Goal: Use online tool/utility: Utilize a website feature to perform a specific function

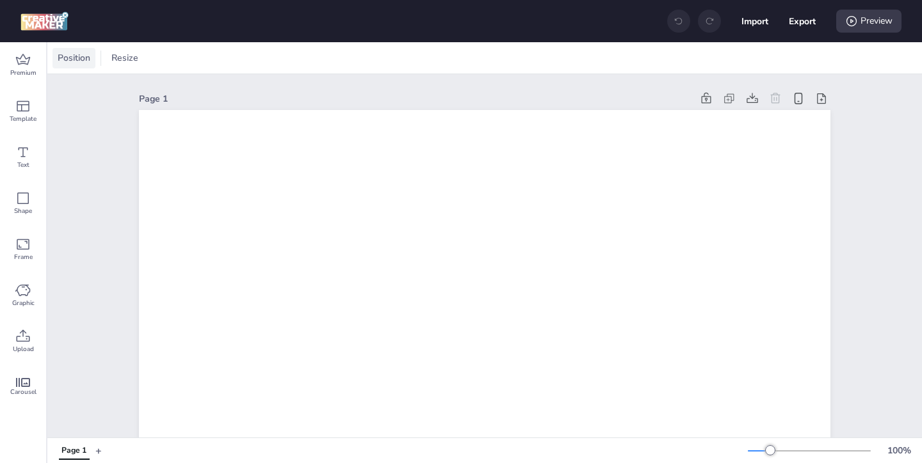
click at [56, 61] on span "Position" at bounding box center [74, 57] width 38 height 13
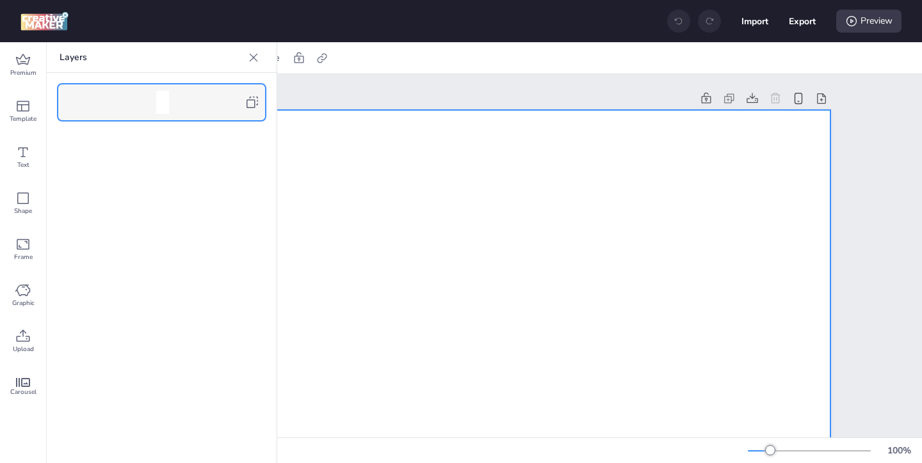
click at [258, 99] on icon at bounding box center [252, 102] width 15 height 15
click at [252, 60] on icon at bounding box center [253, 57] width 13 height 13
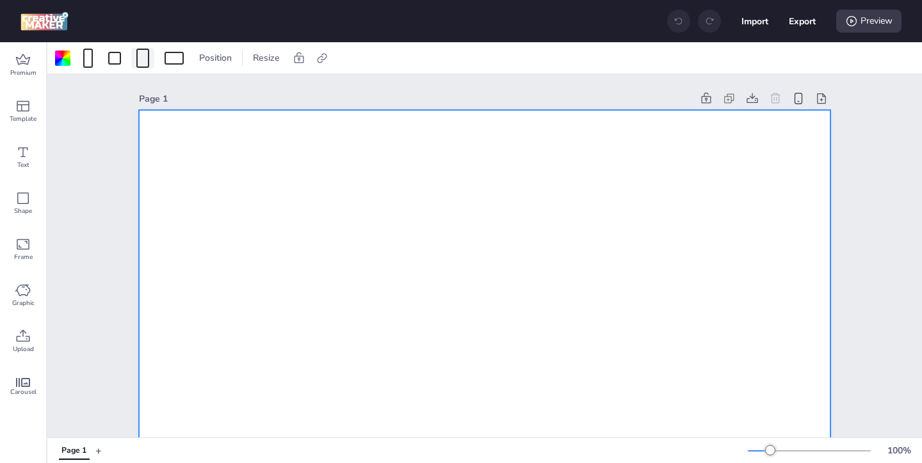
click at [141, 58] on div at bounding box center [142, 58] width 13 height 19
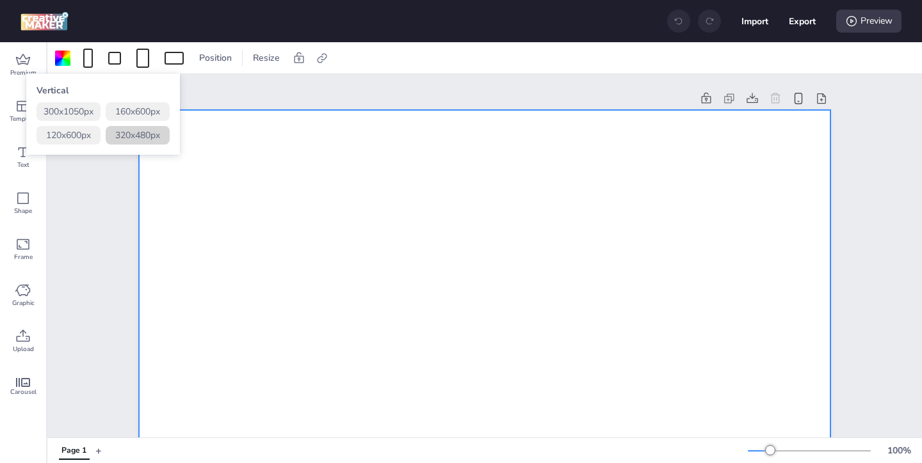
click at [129, 136] on button "320 x 480 px" at bounding box center [138, 135] width 64 height 19
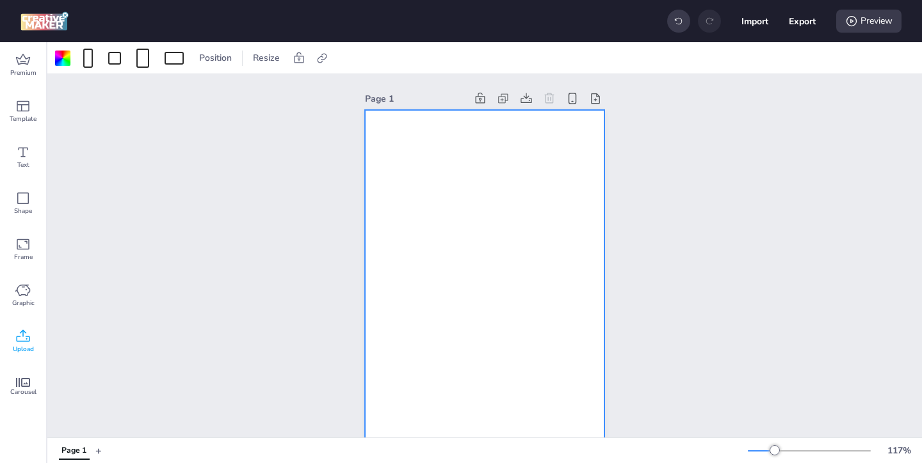
click at [29, 335] on icon at bounding box center [22, 336] width 15 height 15
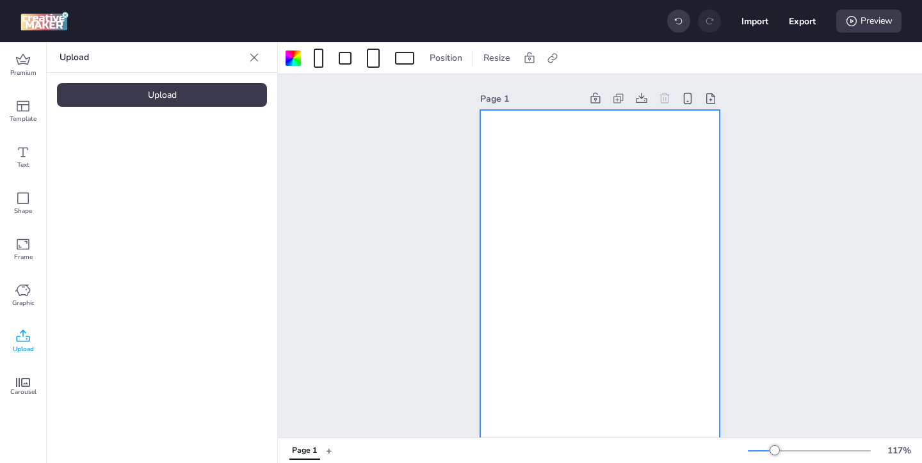
click at [166, 89] on div "Upload" at bounding box center [162, 95] width 210 height 24
click at [570, 326] on div at bounding box center [599, 290] width 239 height 360
click at [292, 61] on div at bounding box center [293, 58] width 15 height 15
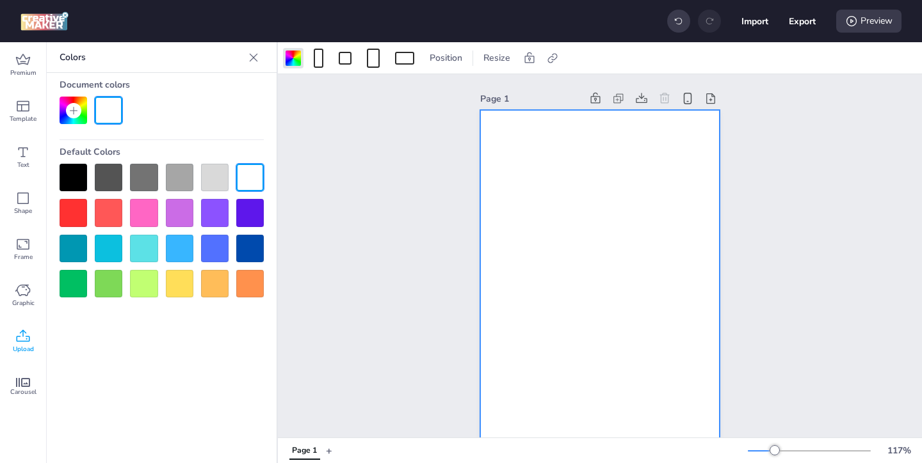
click at [75, 181] on div at bounding box center [74, 178] width 28 height 28
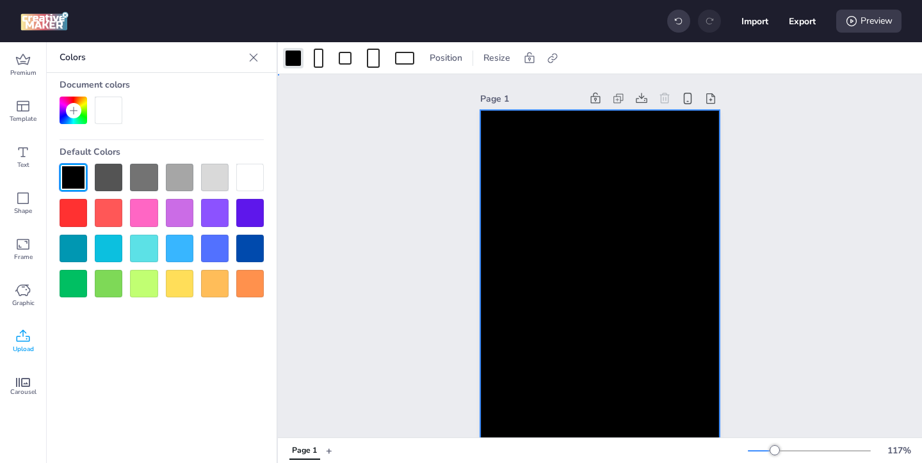
click at [543, 270] on div at bounding box center [599, 290] width 239 height 360
click at [22, 334] on icon at bounding box center [22, 336] width 15 height 15
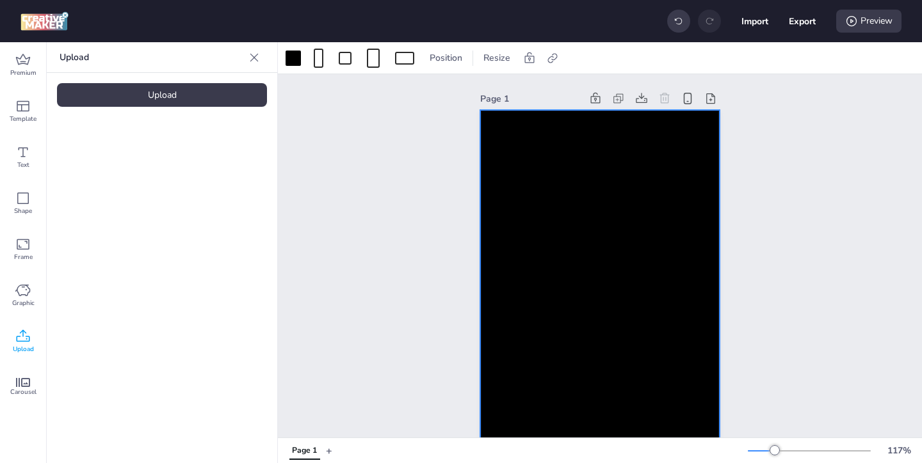
click at [155, 101] on div "Upload" at bounding box center [162, 95] width 210 height 24
click at [122, 186] on img at bounding box center [108, 178] width 78 height 13
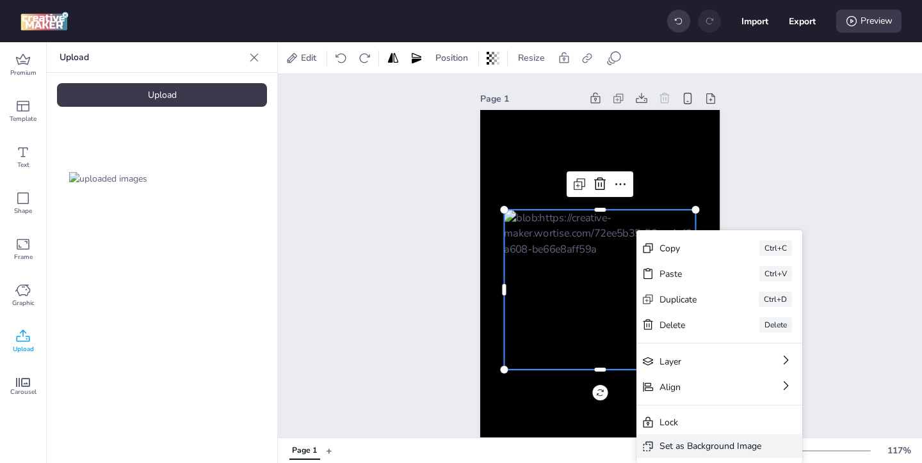
click at [680, 444] on div "Set as Background Image" at bounding box center [710, 446] width 102 height 13
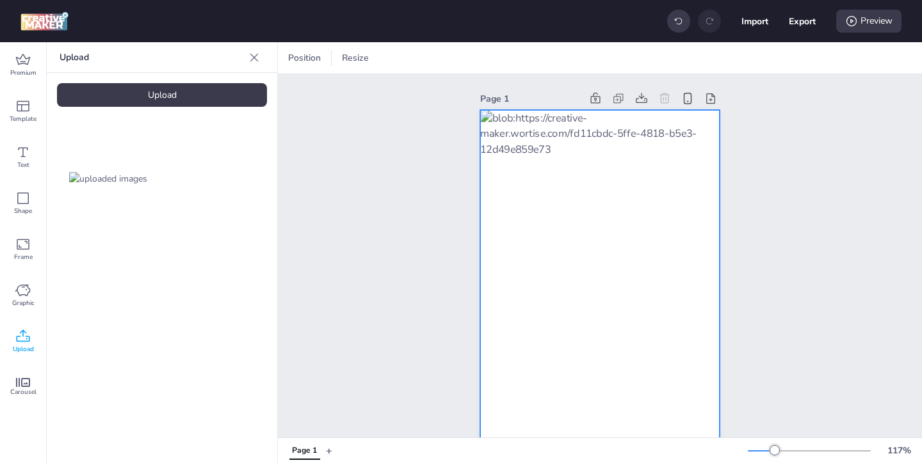
click at [659, 195] on div at bounding box center [599, 290] width 239 height 360
click at [725, 57] on icon at bounding box center [728, 58] width 13 height 13
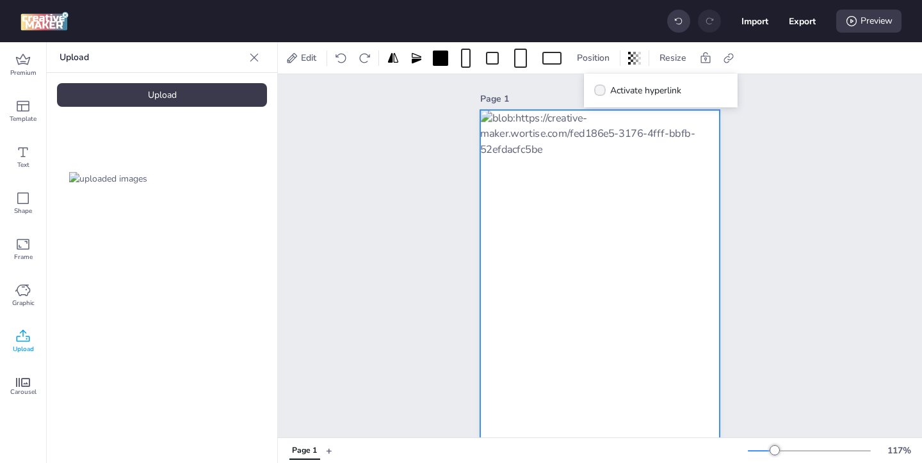
click at [638, 95] on span "Activate hyperlink" at bounding box center [645, 90] width 71 height 13
click at [602, 95] on input "Activate hyperlink" at bounding box center [597, 96] width 8 height 8
checkbox input "true"
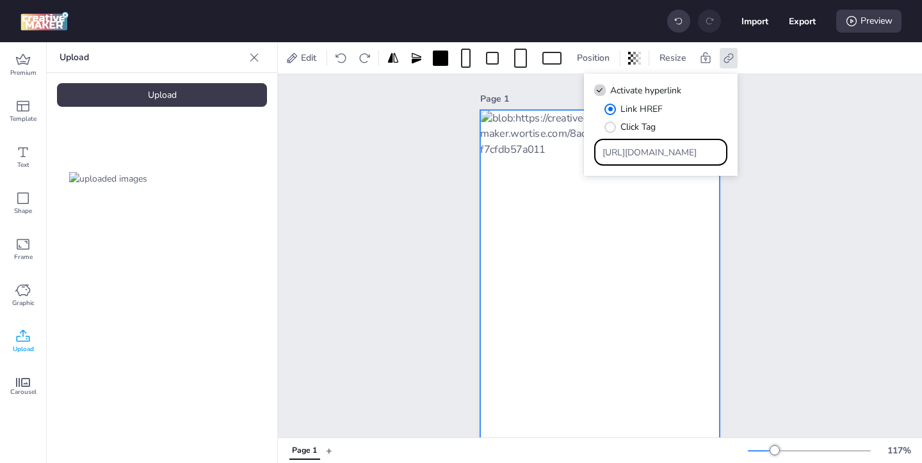
drag, startPoint x: 679, startPoint y: 152, endPoint x: 640, endPoint y: 115, distance: 53.9
click at [643, 119] on div "Link HREF Click Tag [URL][DOMAIN_NAME]" at bounding box center [660, 133] width 133 height 63
paste input "[DOMAIN_NAME][URL]"
type input "[URL][DOMAIN_NAME]"
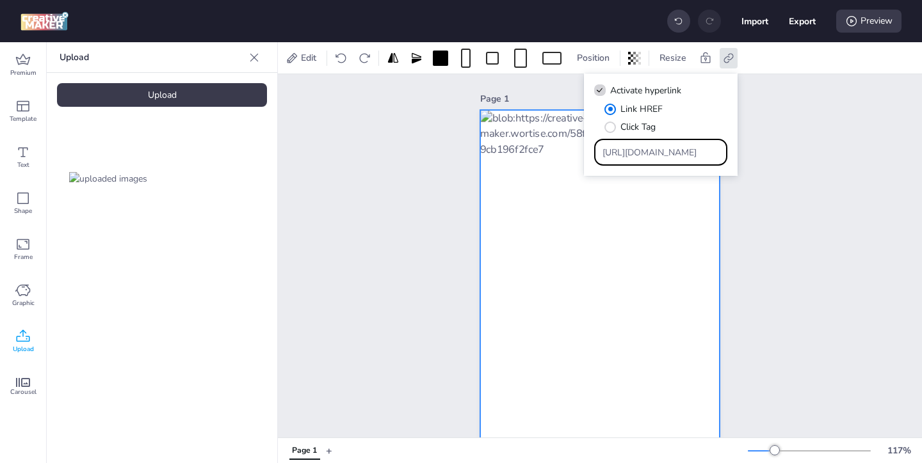
click at [795, 243] on div "Page 1" at bounding box center [600, 279] width 644 height 411
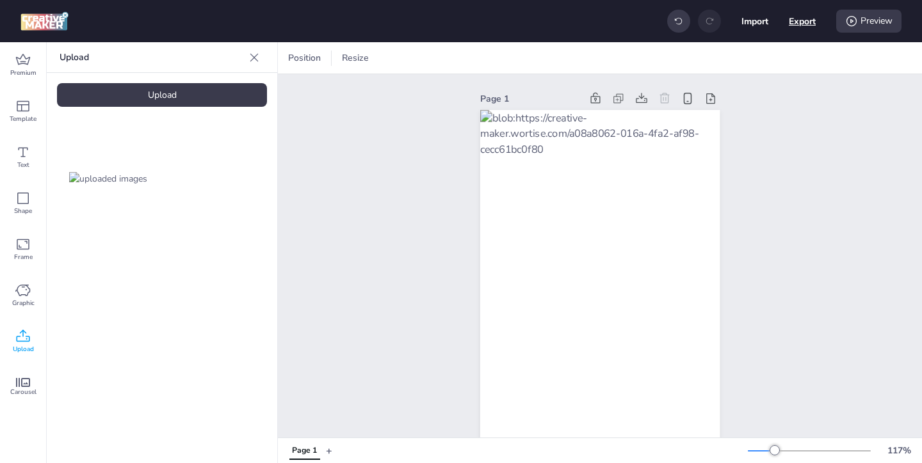
click at [806, 30] on button "Export" at bounding box center [802, 21] width 27 height 27
select select "html"
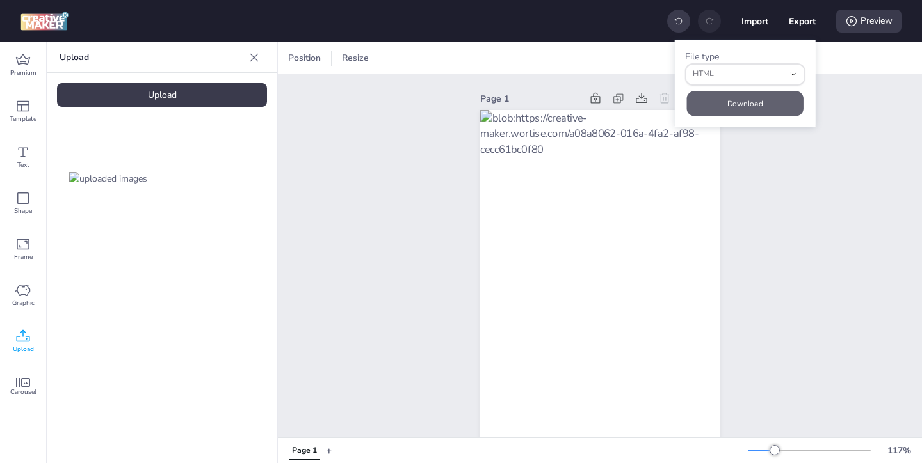
click at [788, 109] on button "Download" at bounding box center [745, 103] width 117 height 25
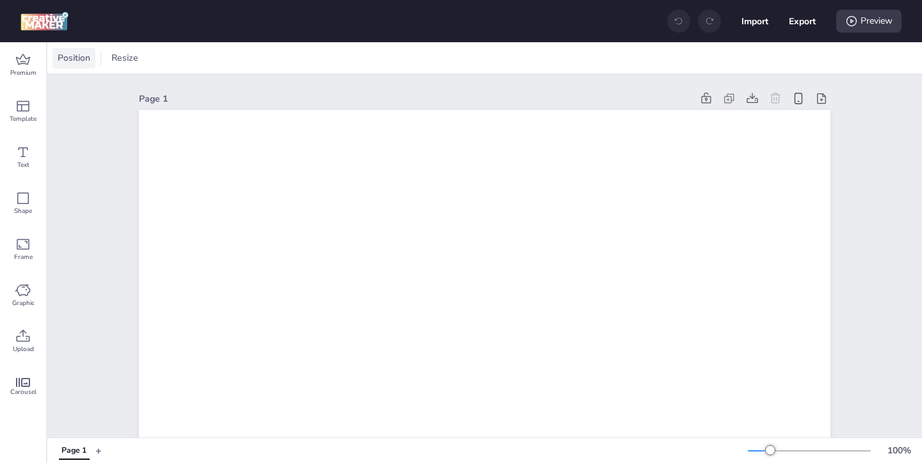
click at [86, 60] on span "Position" at bounding box center [74, 57] width 38 height 13
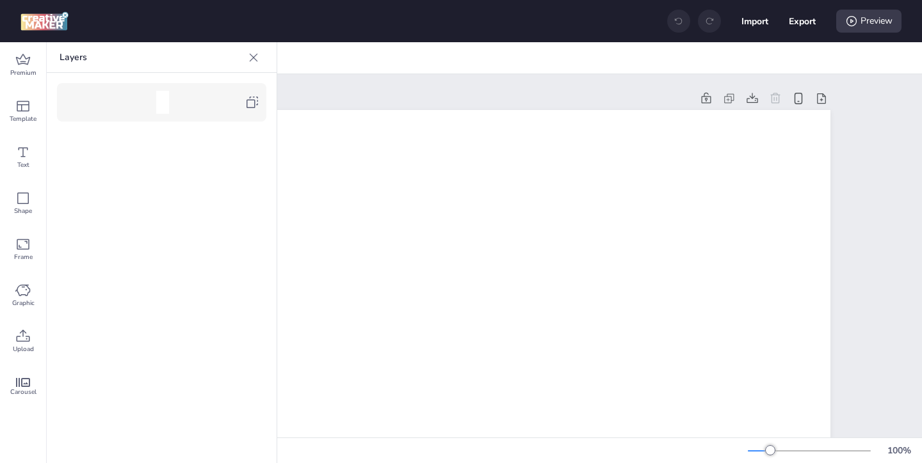
click at [241, 108] on div at bounding box center [167, 102] width 156 height 23
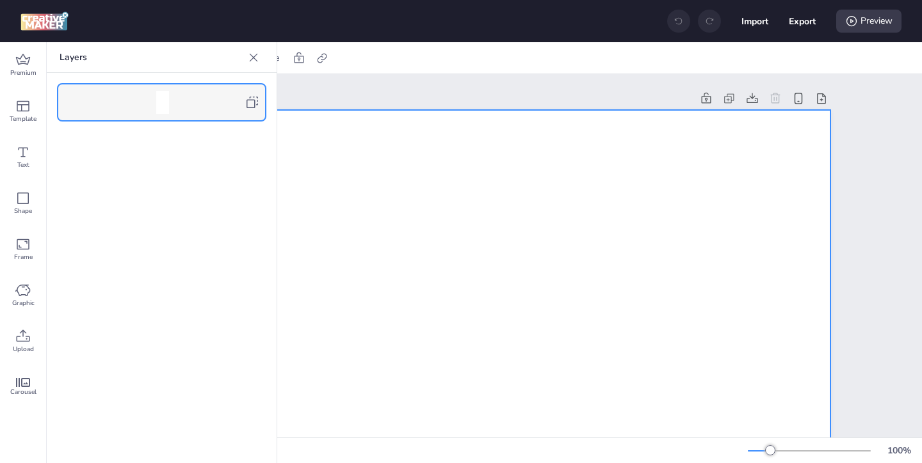
click at [258, 56] on icon at bounding box center [253, 57] width 13 height 13
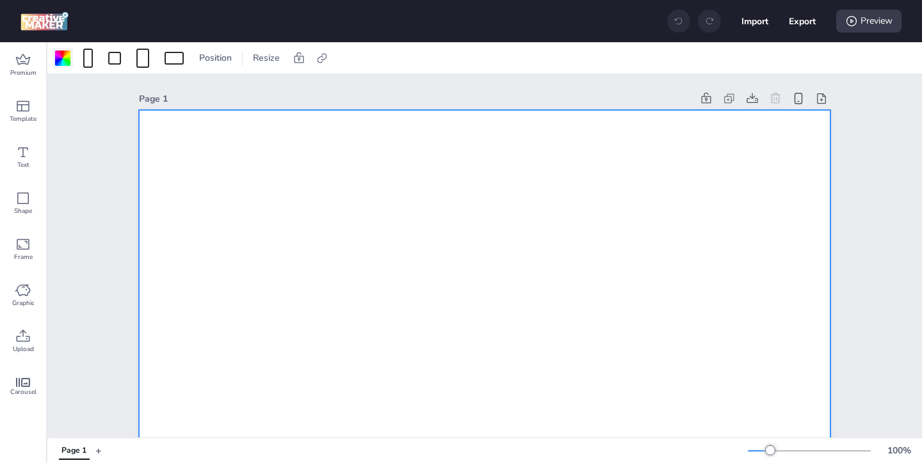
click at [63, 61] on div at bounding box center [62, 58] width 15 height 15
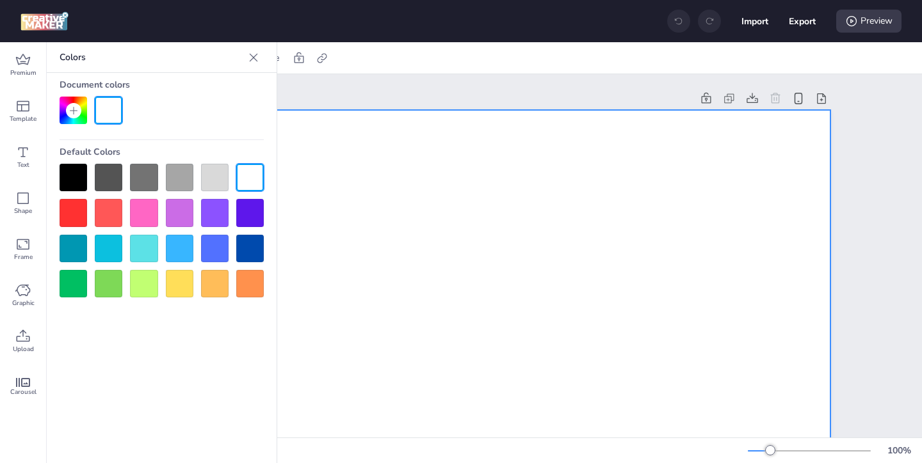
click at [73, 172] on div at bounding box center [74, 178] width 28 height 28
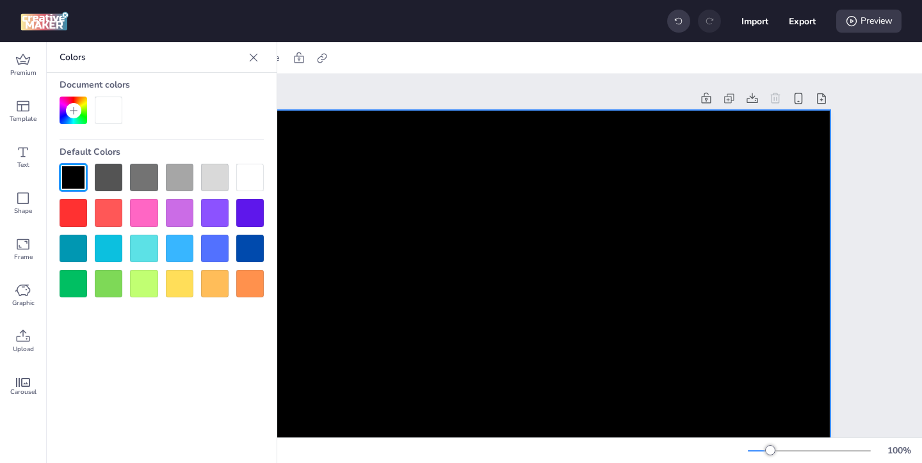
click at [253, 59] on icon at bounding box center [253, 57] width 13 height 13
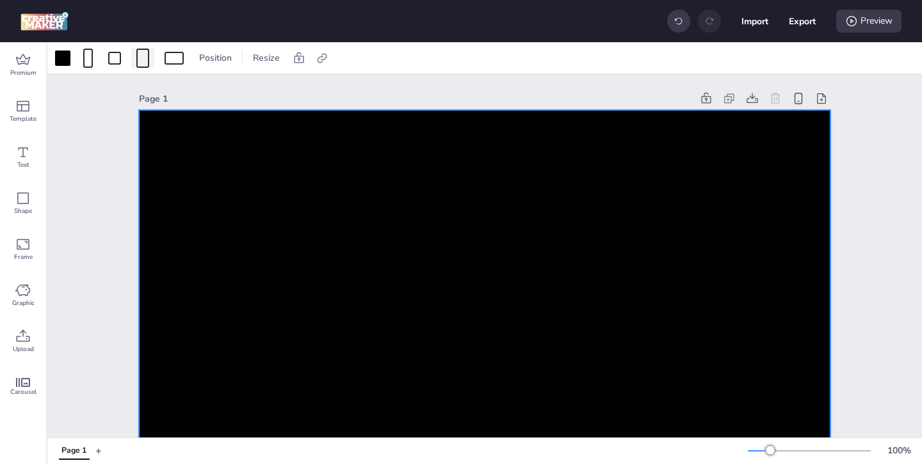
click at [145, 65] on div at bounding box center [142, 58] width 13 height 19
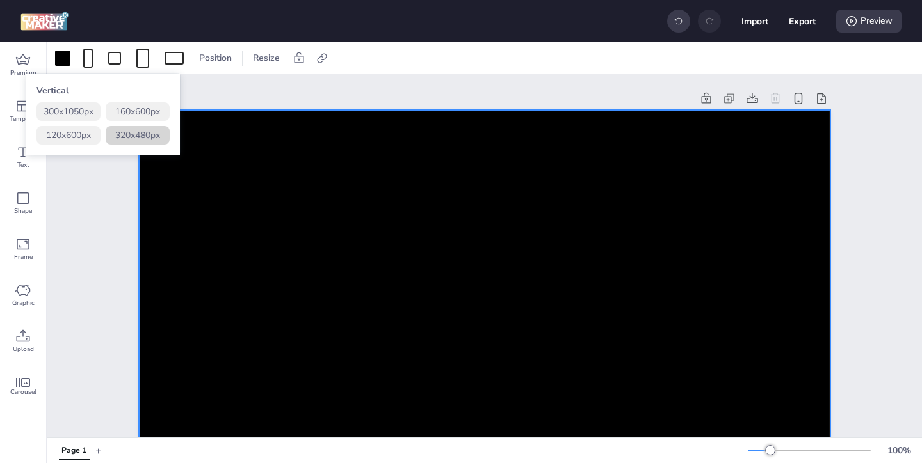
click at [138, 132] on button "320 x 480 px" at bounding box center [138, 135] width 64 height 19
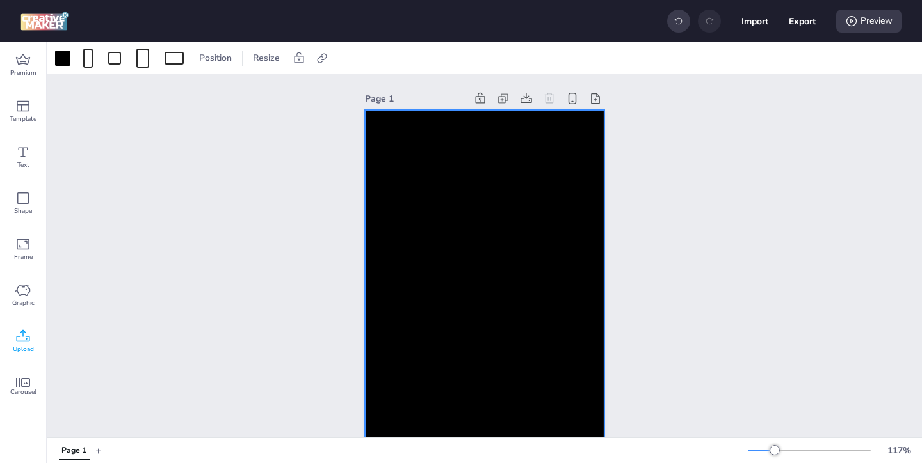
click at [20, 343] on icon at bounding box center [22, 336] width 15 height 15
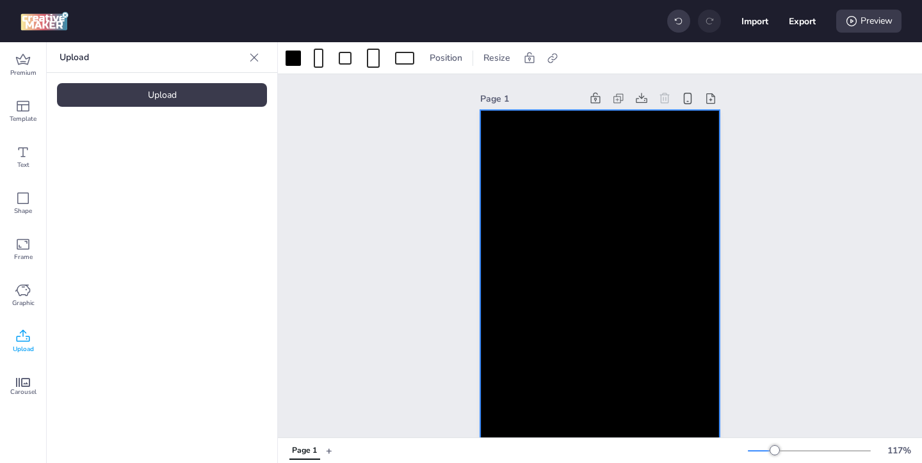
click at [193, 99] on div "Upload" at bounding box center [162, 95] width 210 height 24
click at [132, 177] on img at bounding box center [108, 178] width 78 height 13
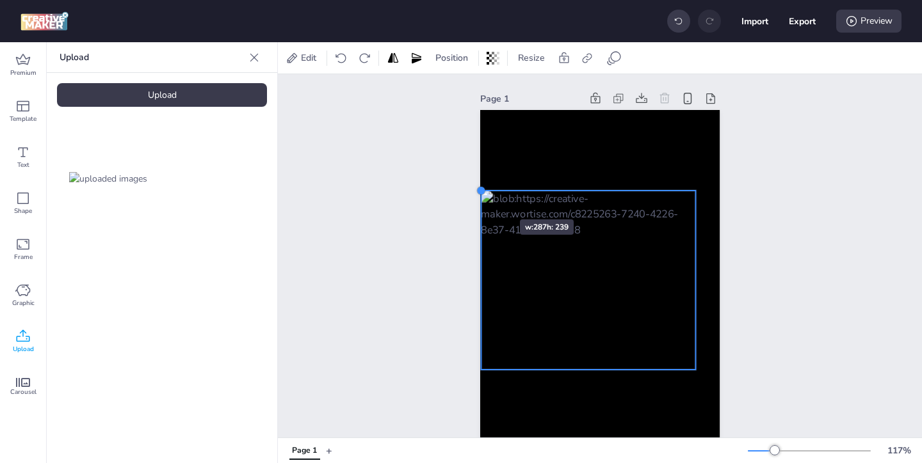
drag, startPoint x: 504, startPoint y: 209, endPoint x: 481, endPoint y: 197, distance: 26.4
click at [481, 197] on div at bounding box center [599, 290] width 239 height 360
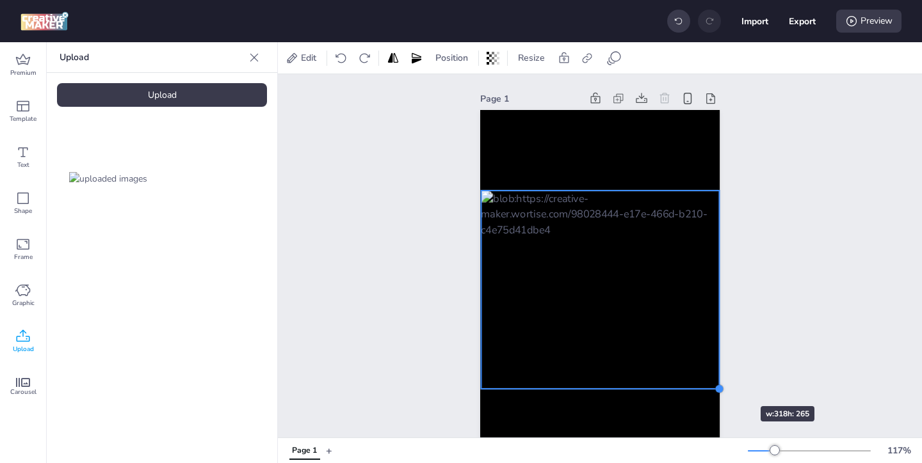
drag, startPoint x: 698, startPoint y: 372, endPoint x: 722, endPoint y: 383, distance: 26.3
click at [722, 383] on div "Page 1" at bounding box center [599, 279] width 311 height 411
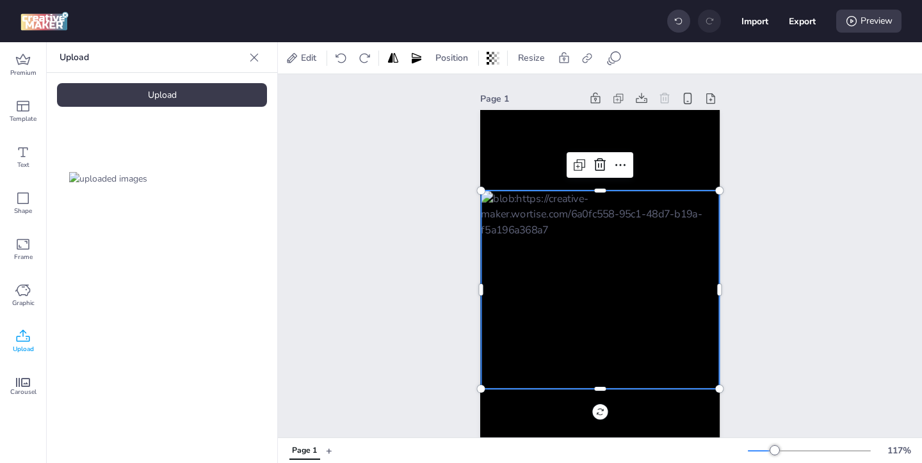
click at [763, 387] on div "Page 1" at bounding box center [600, 279] width 644 height 411
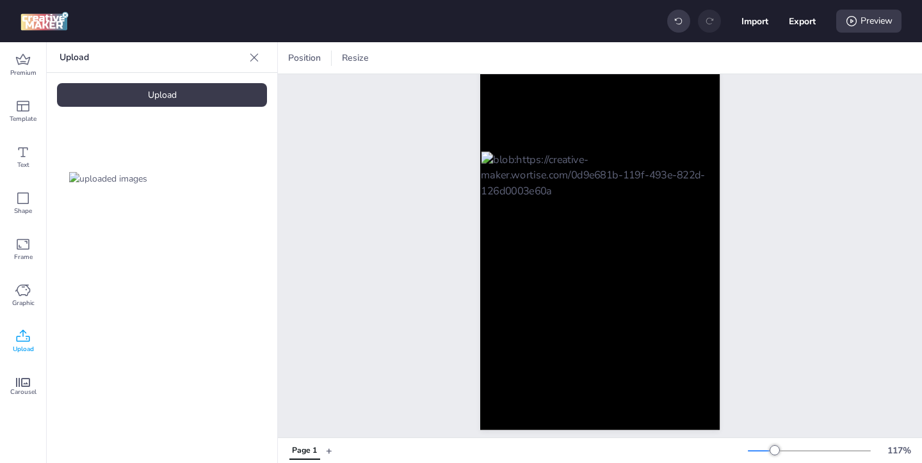
scroll to position [47, 0]
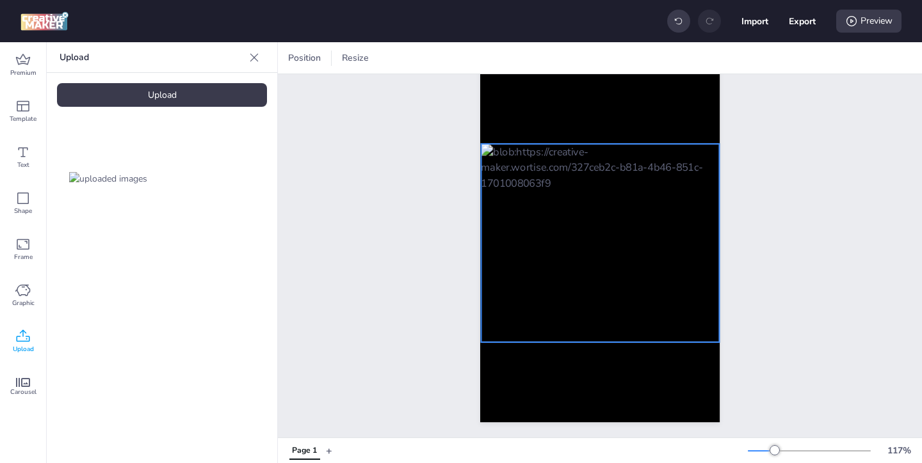
click at [676, 312] on div at bounding box center [600, 243] width 239 height 198
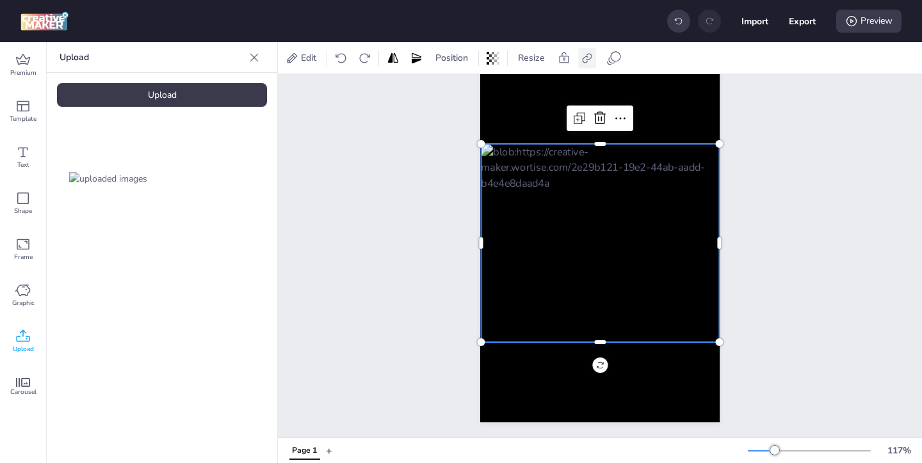
click at [578, 57] on div at bounding box center [587, 58] width 18 height 20
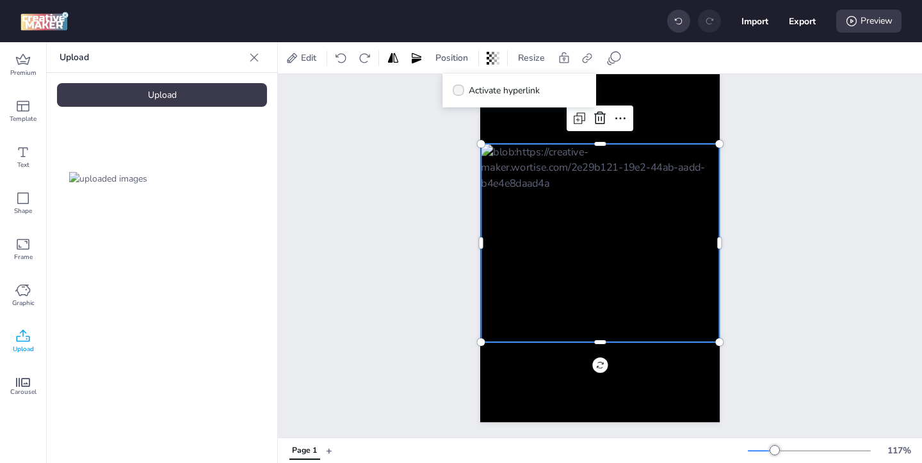
click at [508, 90] on span "Activate hyperlink" at bounding box center [504, 90] width 71 height 13
click at [460, 92] on input "Activate hyperlink" at bounding box center [456, 96] width 8 height 8
checkbox input "true"
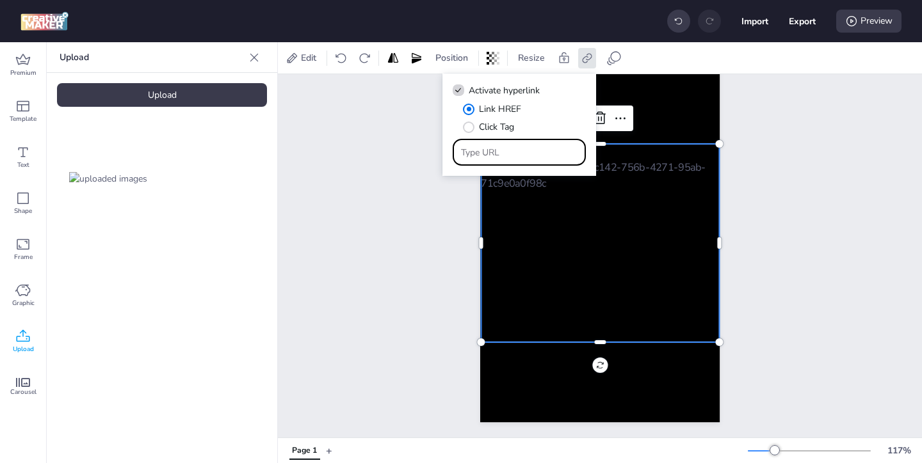
drag, startPoint x: 524, startPoint y: 153, endPoint x: 488, endPoint y: 125, distance: 45.7
click at [492, 130] on div "Link HREF Click Tag" at bounding box center [519, 133] width 133 height 63
paste input "[URL][DOMAIN_NAME]"
type input "[URL][DOMAIN_NAME]"
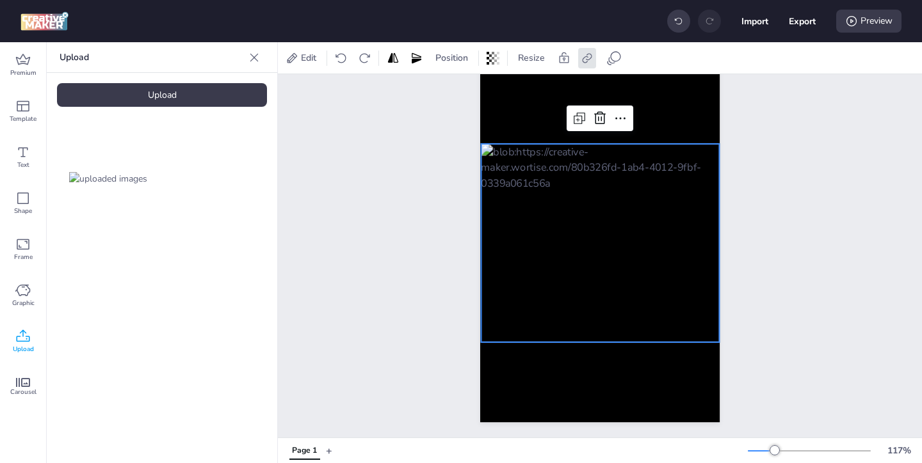
click at [451, 204] on div "Page 1" at bounding box center [599, 233] width 311 height 411
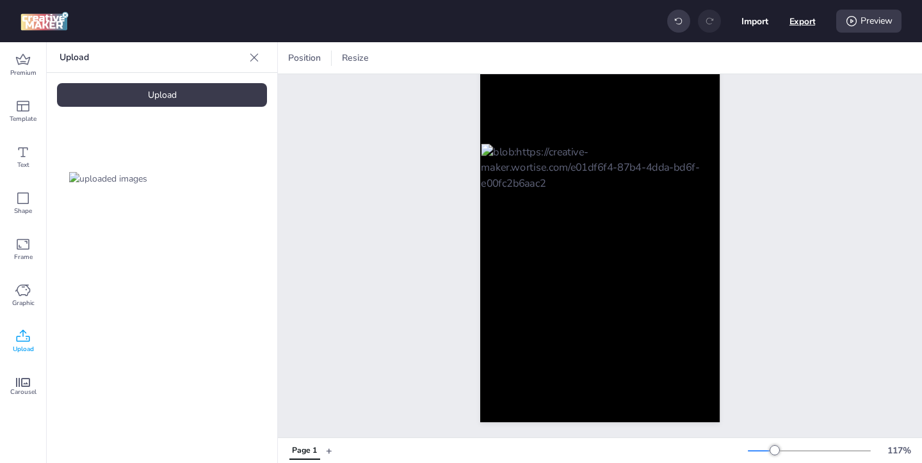
click at [805, 17] on button "Export" at bounding box center [802, 21] width 26 height 26
select select "html"
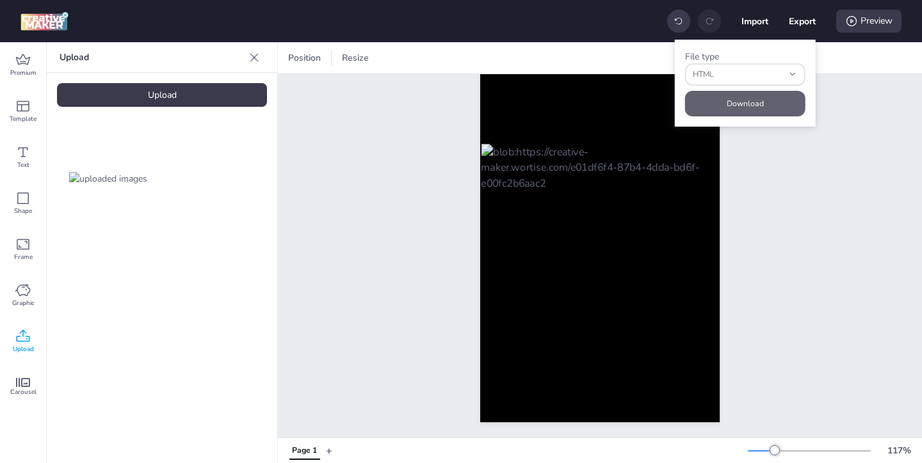
click at [745, 109] on button "Download" at bounding box center [745, 104] width 120 height 26
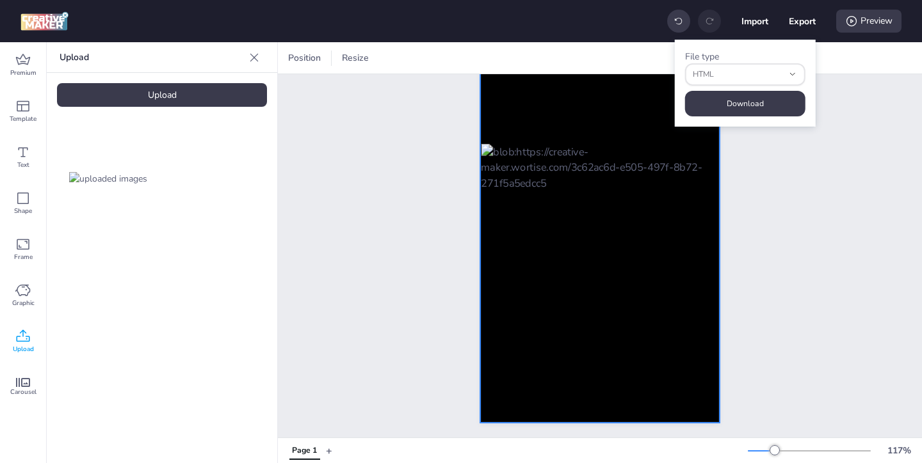
click at [629, 97] on div at bounding box center [599, 243] width 239 height 360
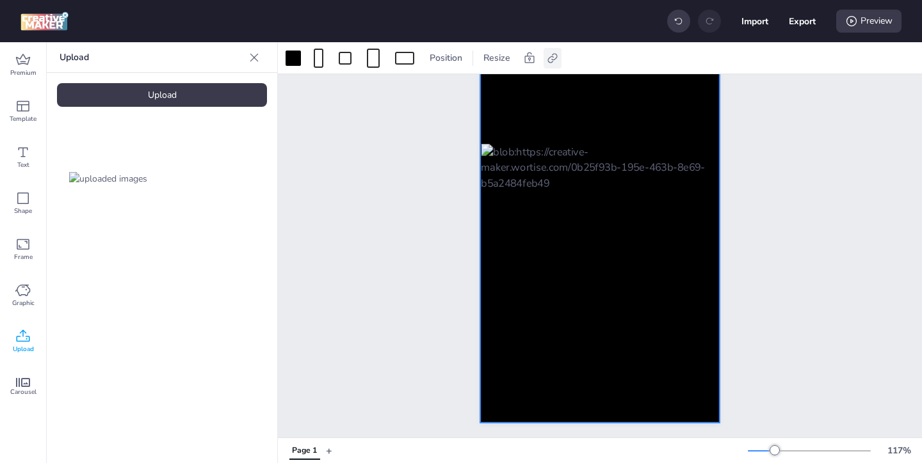
click at [552, 53] on icon at bounding box center [552, 58] width 13 height 13
click at [459, 90] on span "Activate hyperlink" at bounding box center [468, 90] width 71 height 13
click at [425, 92] on input "Activate hyperlink" at bounding box center [421, 96] width 8 height 8
checkbox input "true"
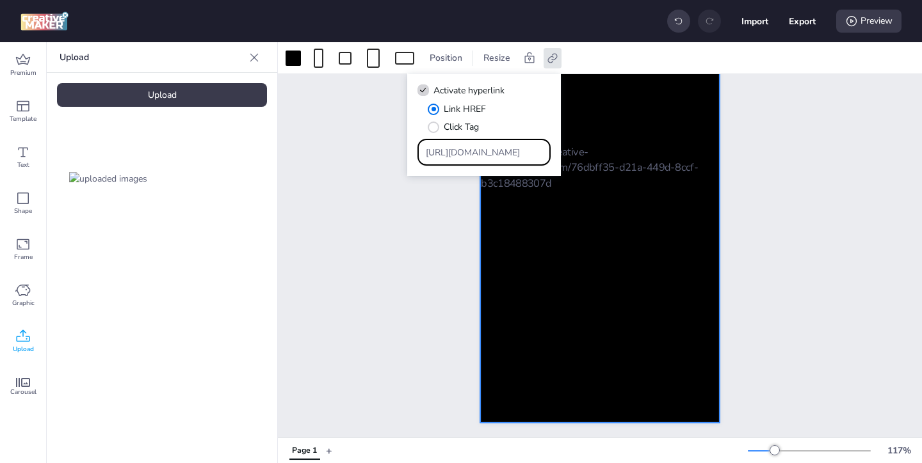
drag, startPoint x: 505, startPoint y: 148, endPoint x: 463, endPoint y: 122, distance: 49.2
click at [475, 131] on div "Link HREF Click Tag [URL][DOMAIN_NAME]" at bounding box center [483, 133] width 133 height 63
paste input "[DOMAIN_NAME][URL]"
type input "[URL][DOMAIN_NAME]"
click at [599, 350] on div at bounding box center [599, 243] width 239 height 360
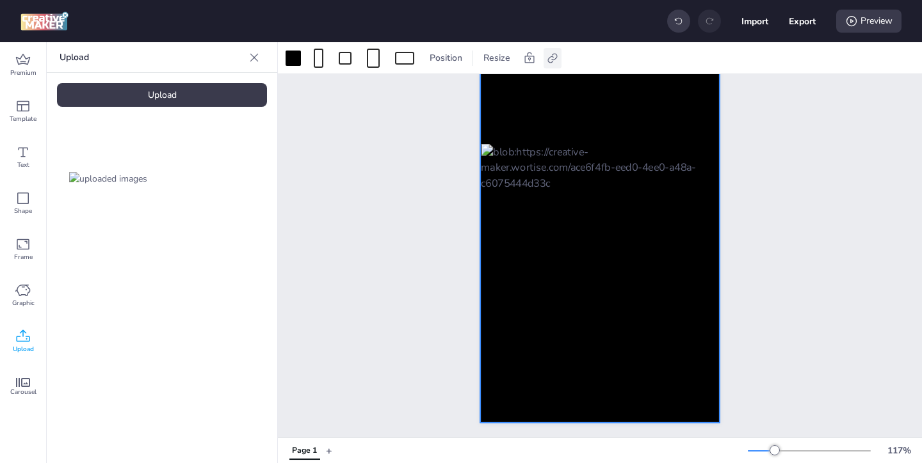
click at [546, 58] on icon at bounding box center [552, 58] width 13 height 13
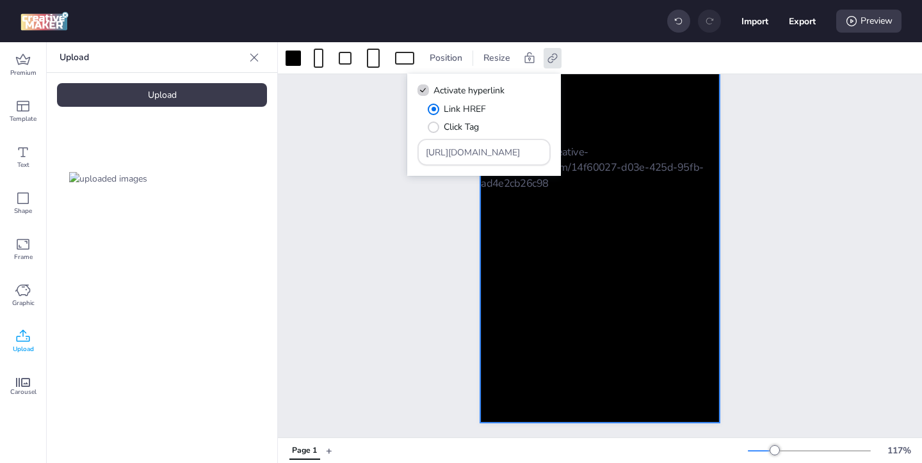
click at [580, 407] on div at bounding box center [599, 243] width 239 height 360
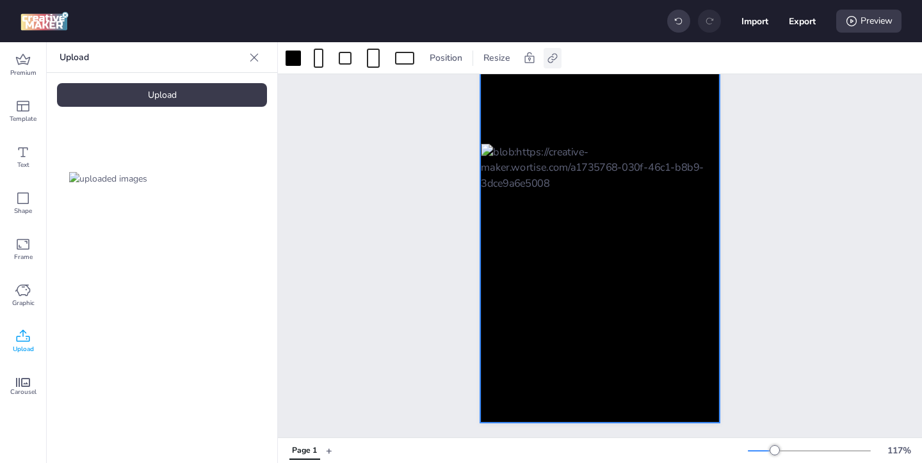
click at [552, 58] on icon at bounding box center [552, 58] width 13 height 13
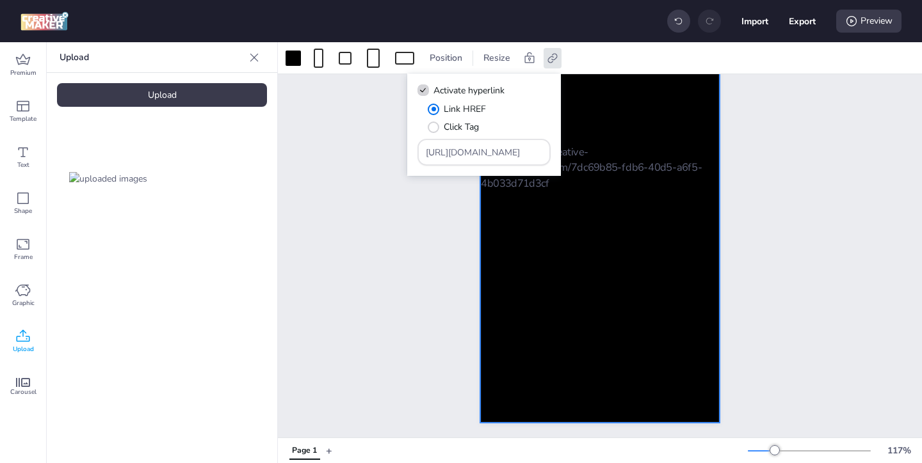
click at [408, 222] on div "Page 1" at bounding box center [600, 233] width 644 height 411
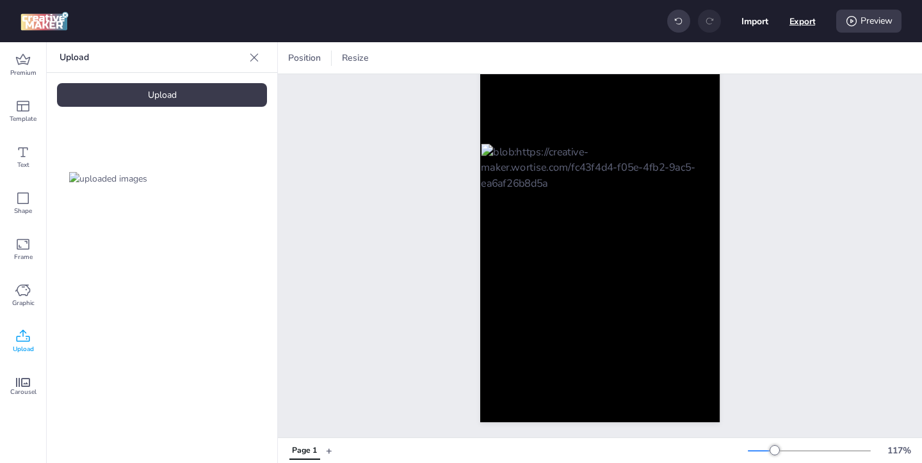
click at [800, 27] on button "Export" at bounding box center [802, 21] width 26 height 26
select select "html"
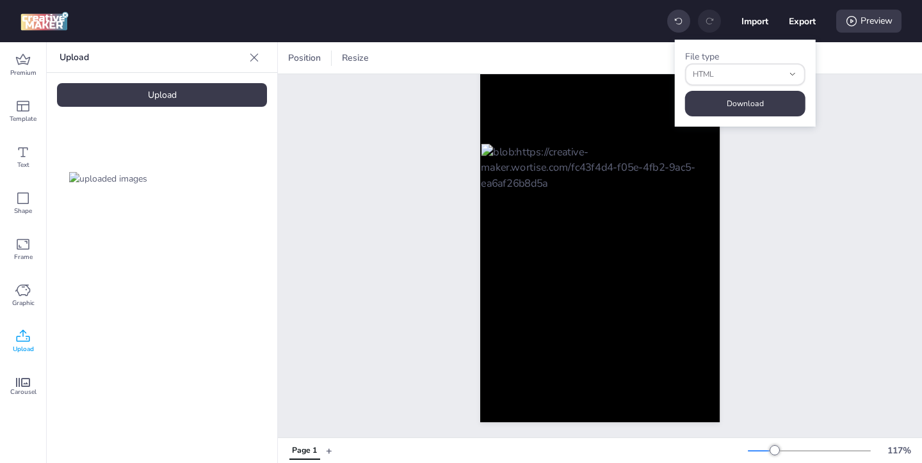
click at [773, 92] on button "Download" at bounding box center [745, 104] width 120 height 26
